Goal: Task Accomplishment & Management: Manage account settings

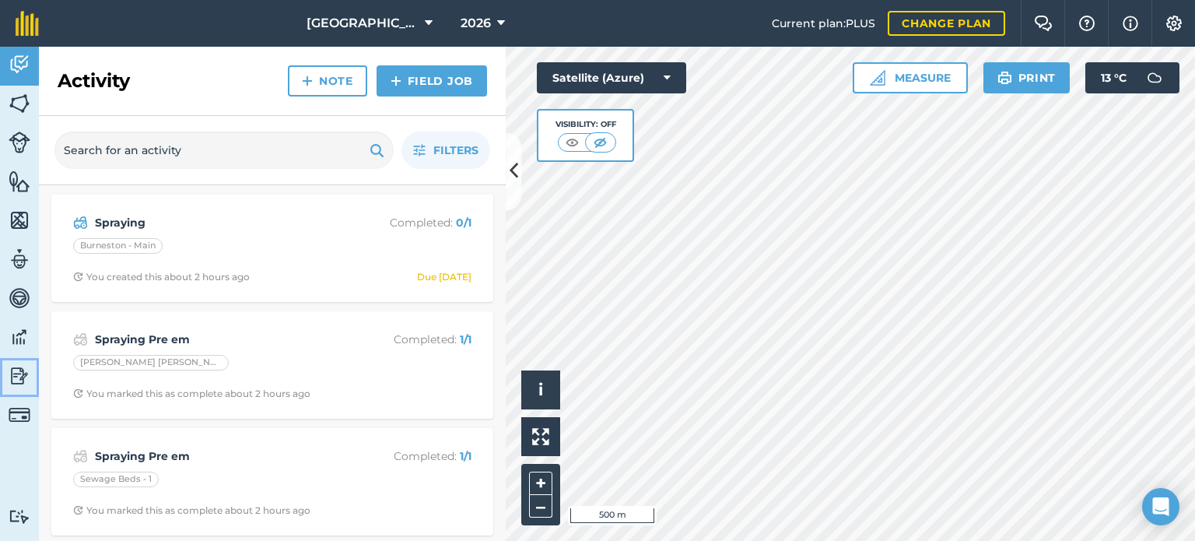
click at [23, 367] on img at bounding box center [20, 375] width 22 height 23
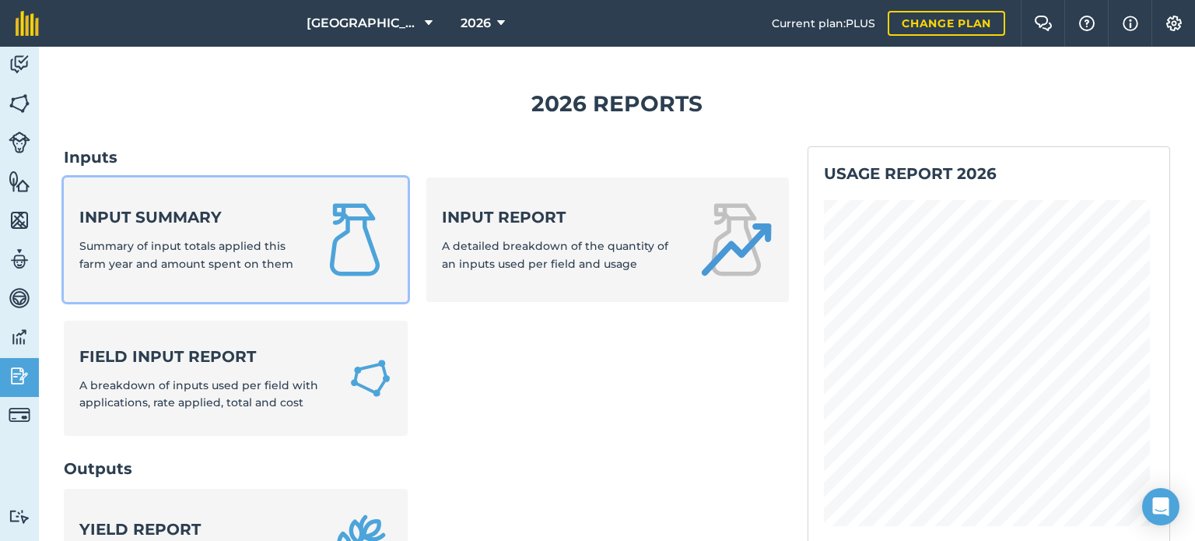
click at [209, 228] on div "Input summary Summary of input totals applied this farm year and amount spent o…" at bounding box center [188, 239] width 219 height 66
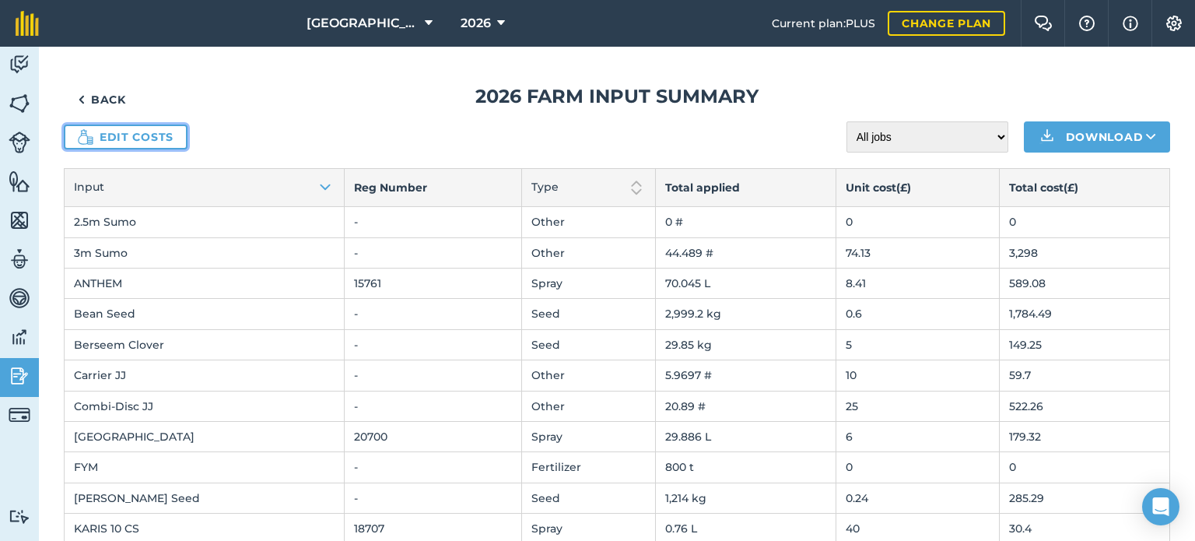
click at [154, 130] on link "Edit costs" at bounding box center [126, 137] width 124 height 25
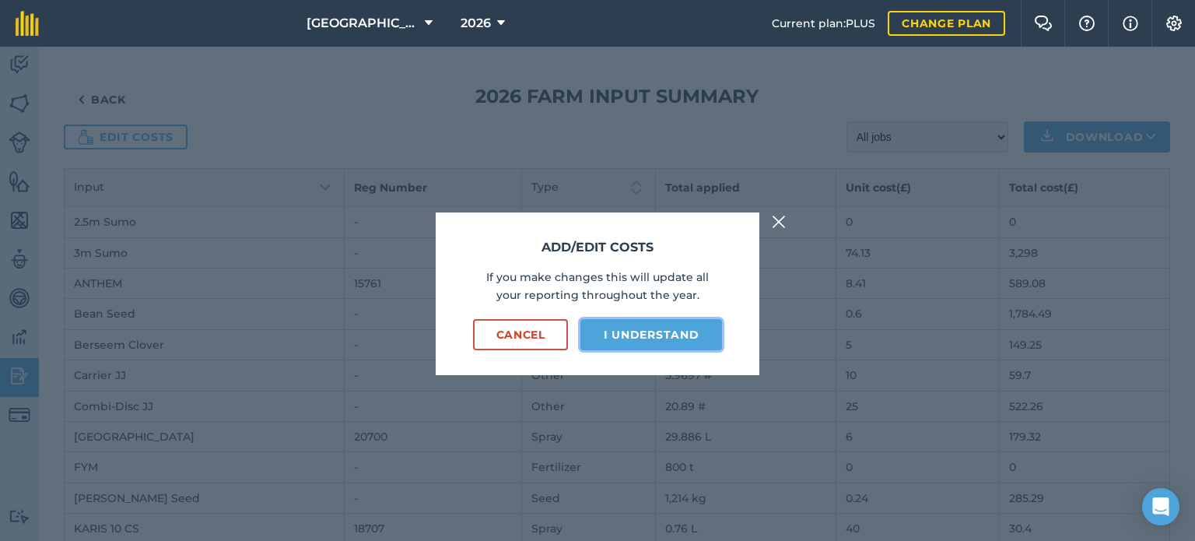
click at [612, 335] on button "I understand" at bounding box center [652, 334] width 142 height 31
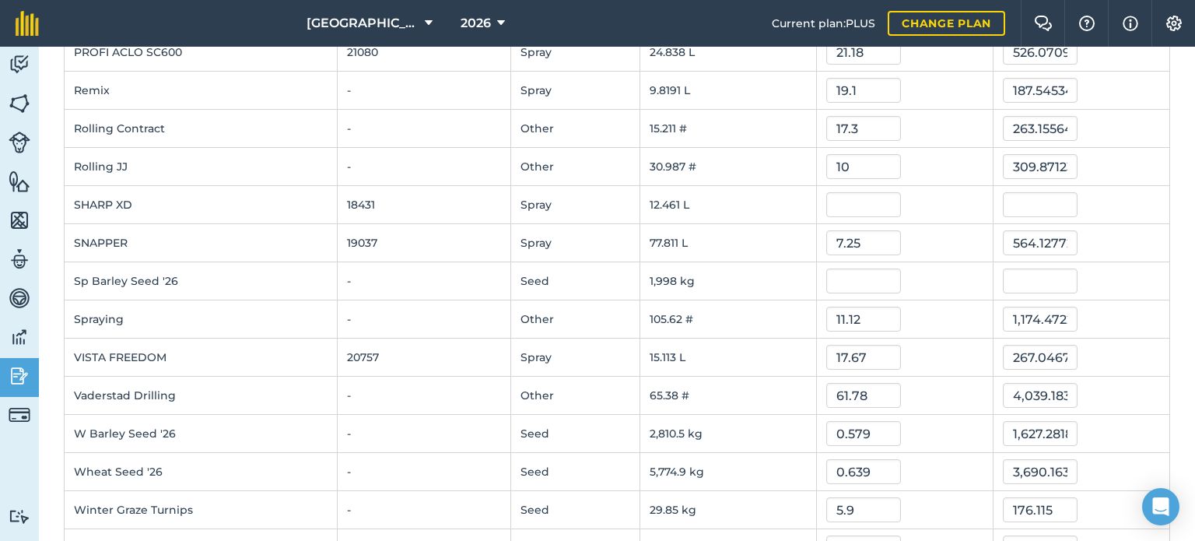
scroll to position [654, 0]
click at [837, 202] on input "text" at bounding box center [864, 202] width 75 height 25
type input "17.67"
type input "220.18883856000002"
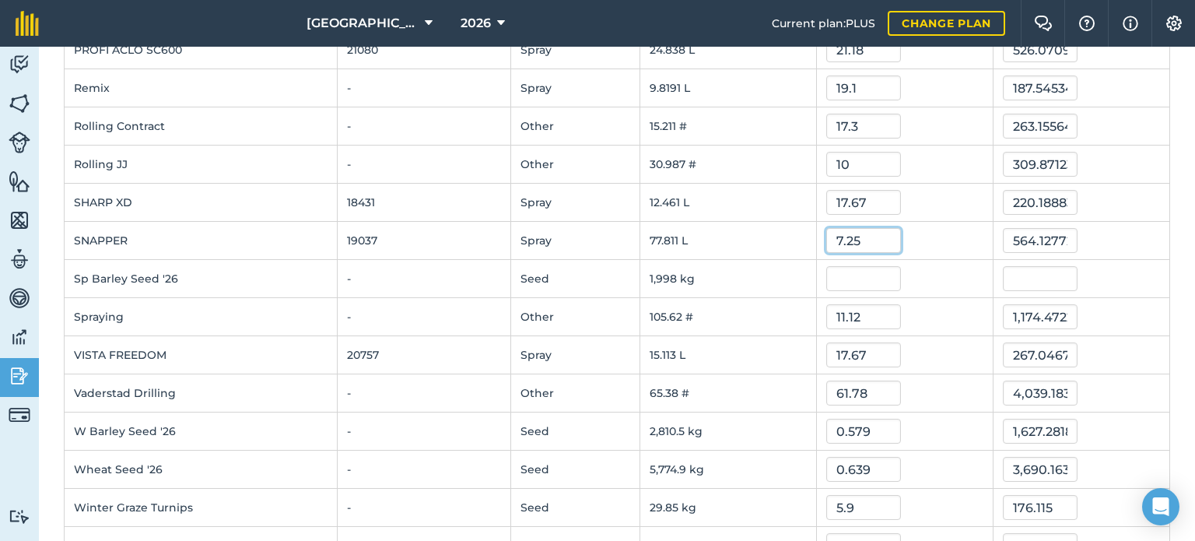
click at [852, 233] on input "7.25" at bounding box center [864, 240] width 75 height 25
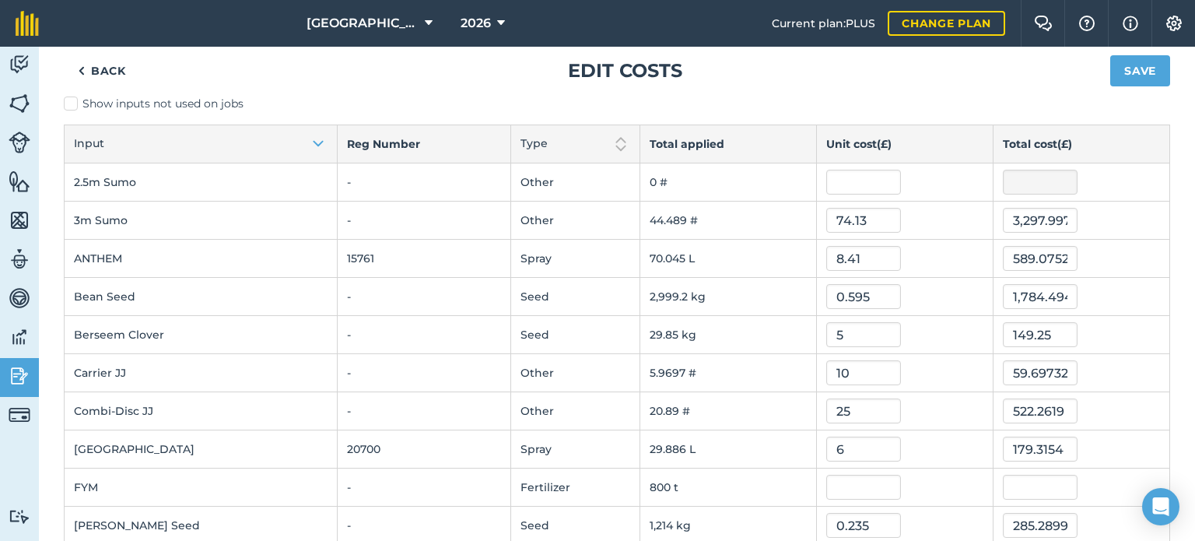
scroll to position [0, 0]
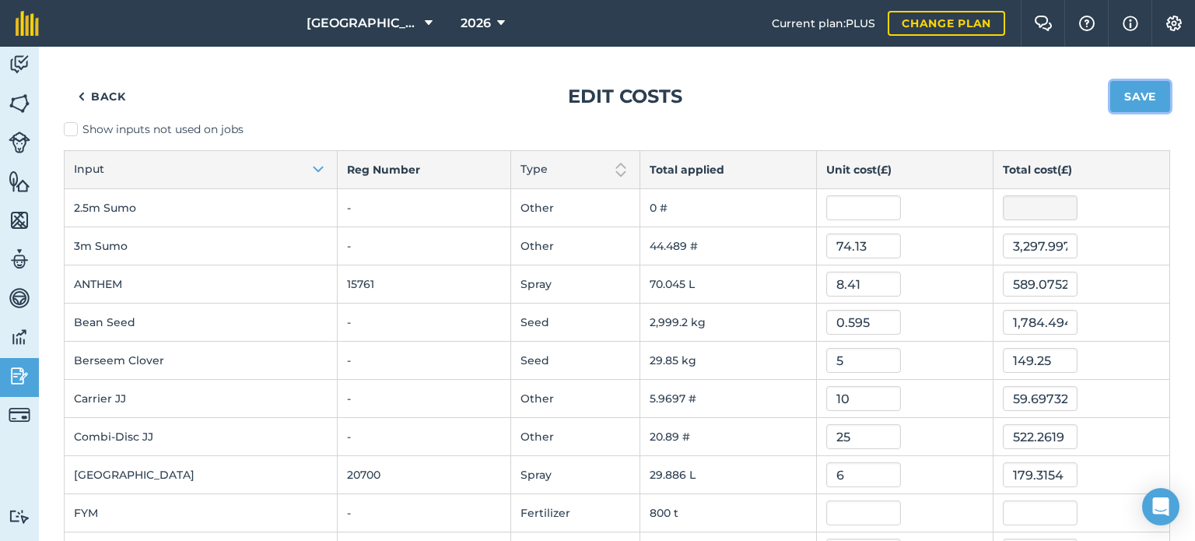
click at [1111, 89] on button "Save" at bounding box center [1141, 96] width 60 height 31
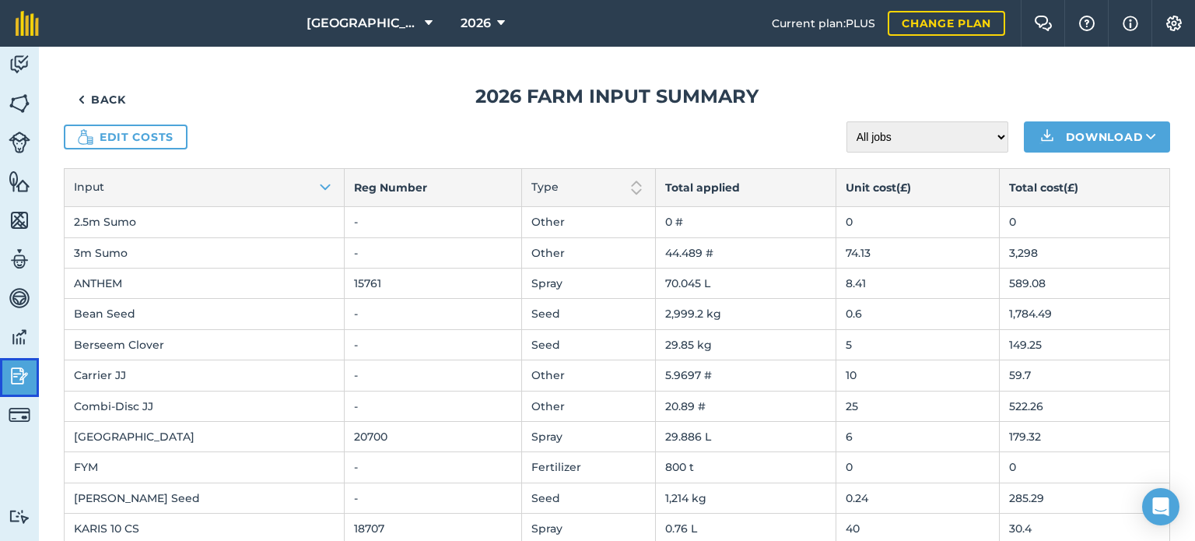
click at [16, 368] on img at bounding box center [20, 375] width 22 height 23
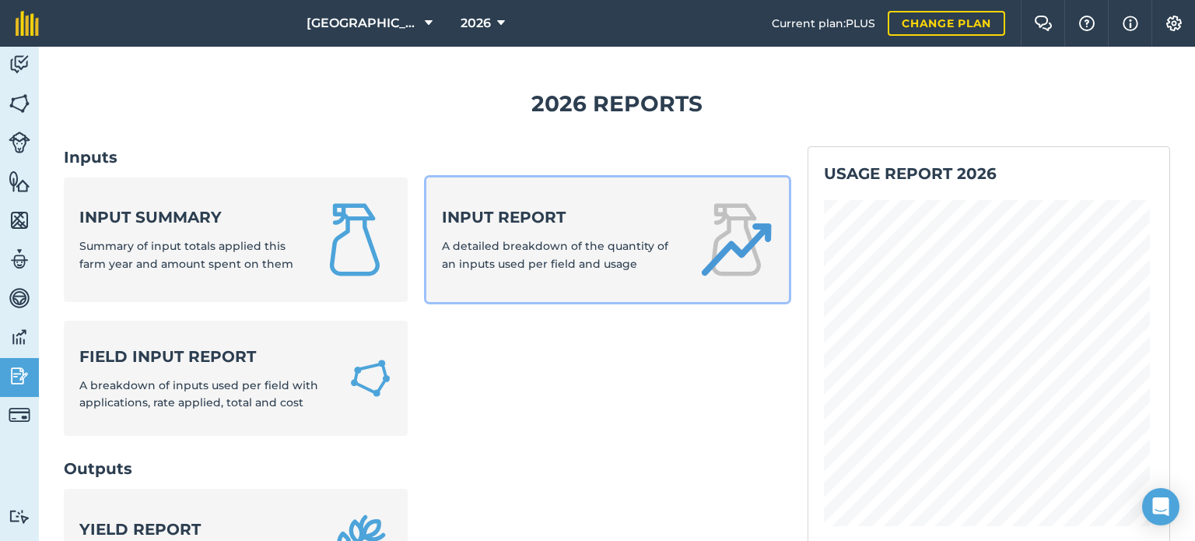
click at [545, 192] on link "Input report A detailed breakdown of the quantity of an inputs used per field a…" at bounding box center [607, 239] width 363 height 125
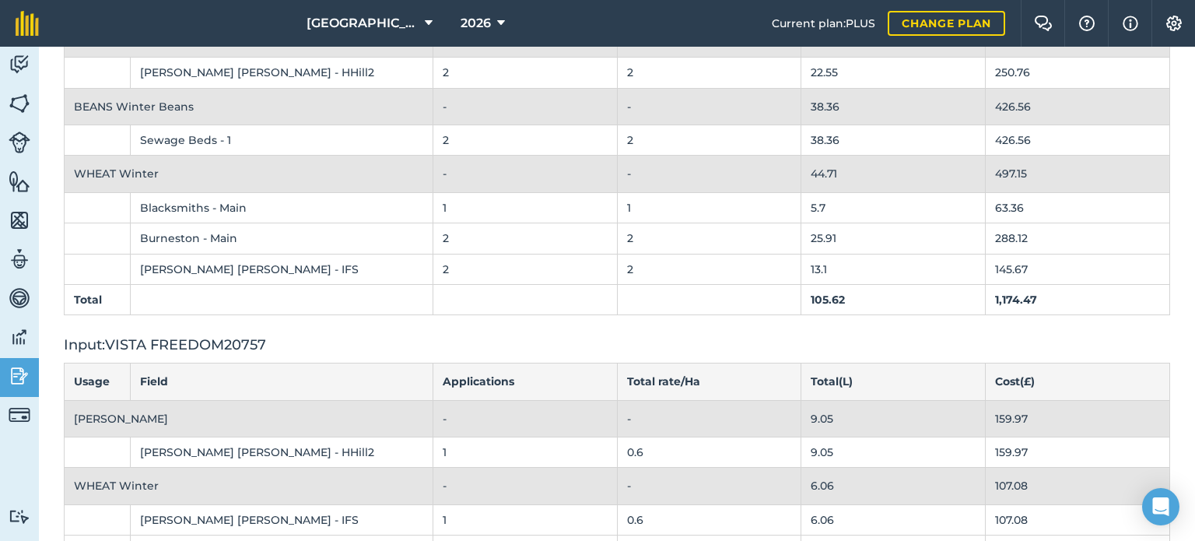
scroll to position [4973, 0]
